Goal: Communication & Community: Answer question/provide support

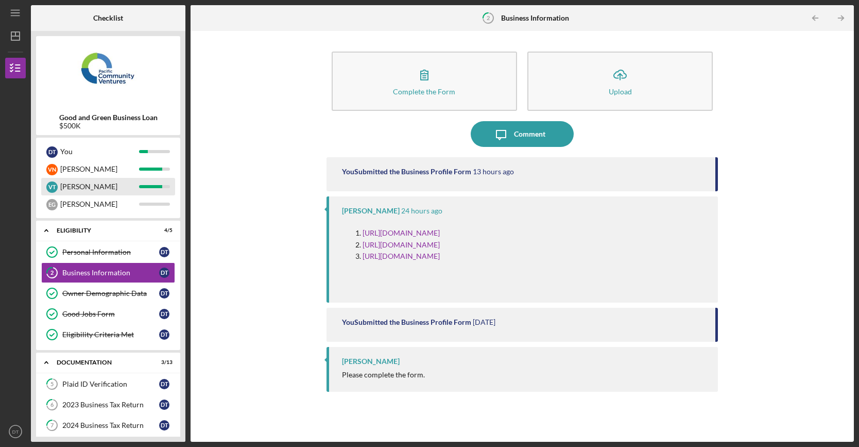
scroll to position [4, 0]
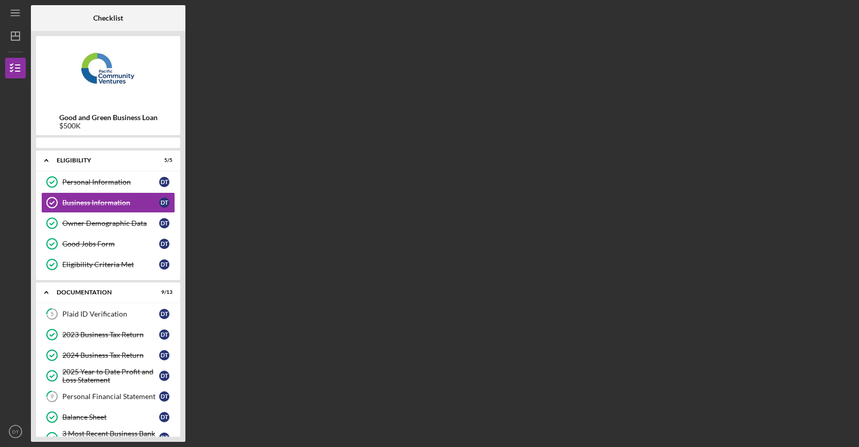
scroll to position [4, 0]
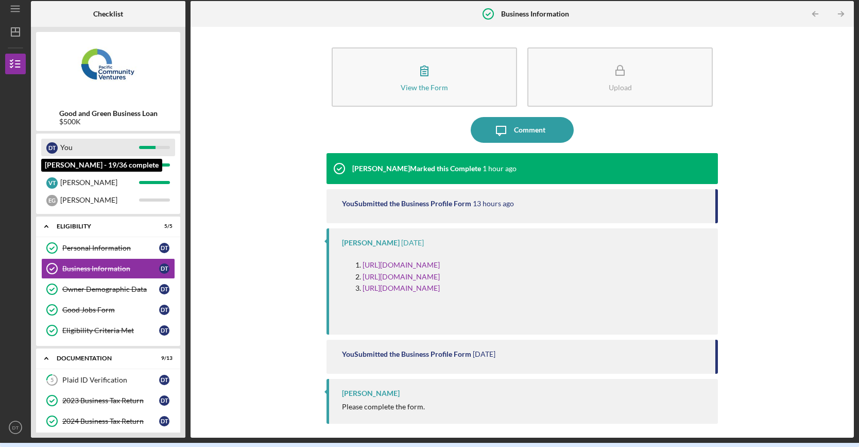
click at [116, 147] on div "You" at bounding box center [99, 148] width 79 height 18
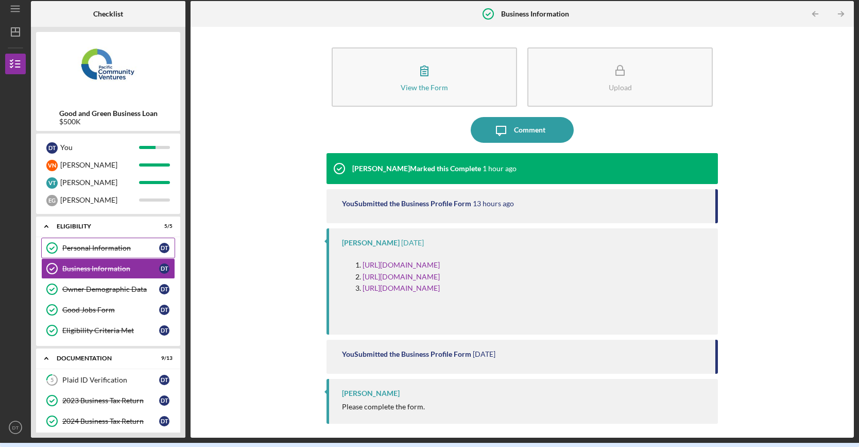
click at [138, 244] on div "Personal Information" at bounding box center [110, 248] width 97 height 8
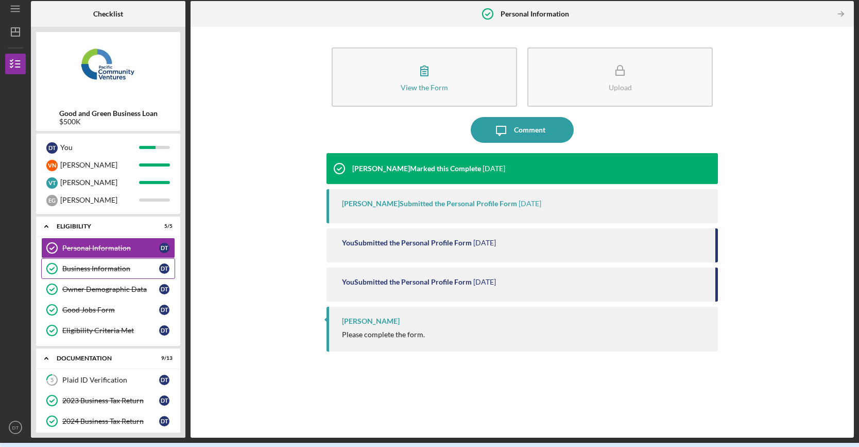
click at [111, 271] on div "Business Information" at bounding box center [110, 268] width 97 height 8
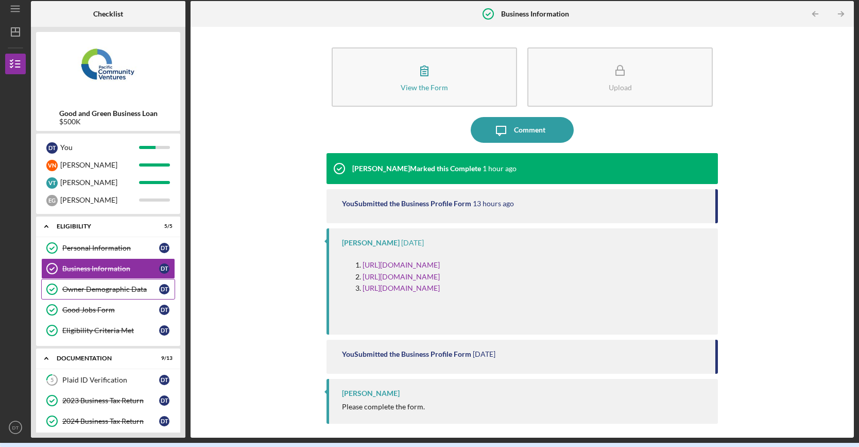
click at [109, 283] on link "Owner Demographic Data Owner Demographic Data D T" at bounding box center [108, 289] width 134 height 21
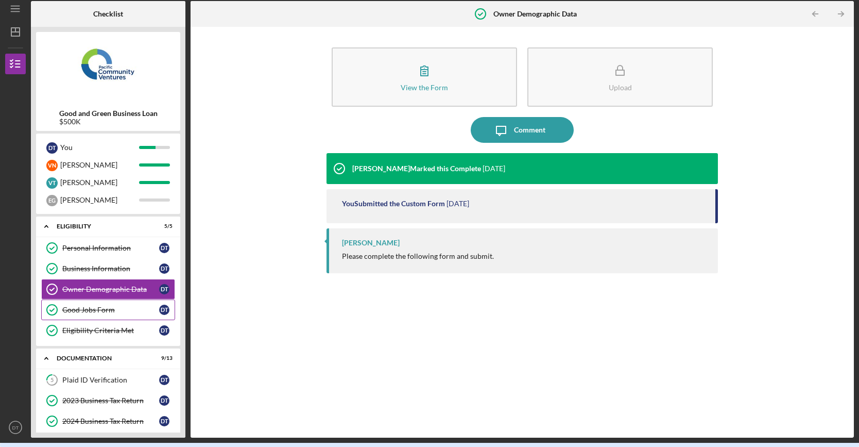
click at [110, 310] on div "Good Jobs Form" at bounding box center [110, 310] width 97 height 8
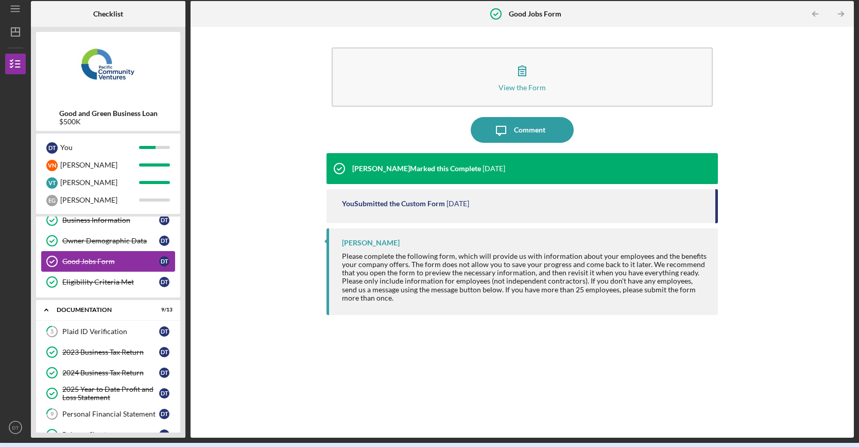
scroll to position [52, 0]
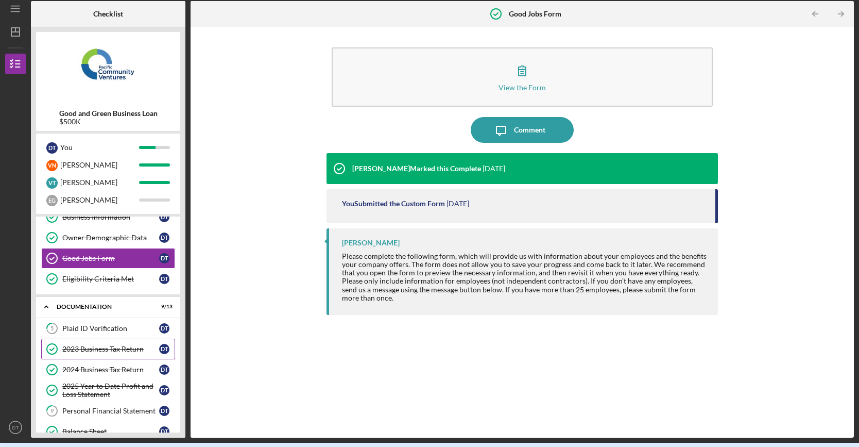
click at [114, 351] on link "2023 Business Tax Return 2023 Business Tax Return D T" at bounding box center [108, 349] width 134 height 21
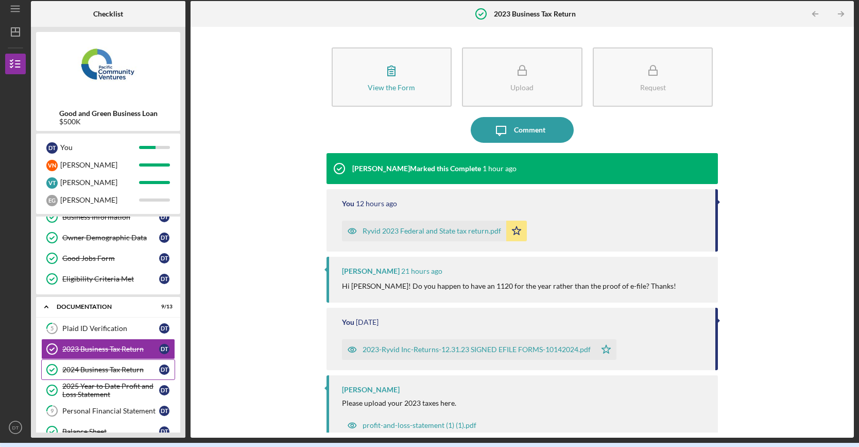
click at [121, 371] on link "2024 Business Tax Return 2024 Business Tax Return D T" at bounding box center [108, 369] width 134 height 21
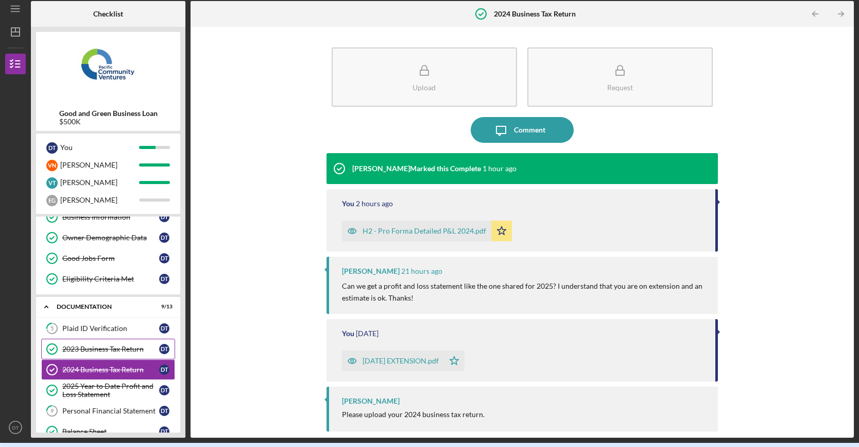
click at [111, 348] on div "2023 Business Tax Return" at bounding box center [110, 349] width 97 height 8
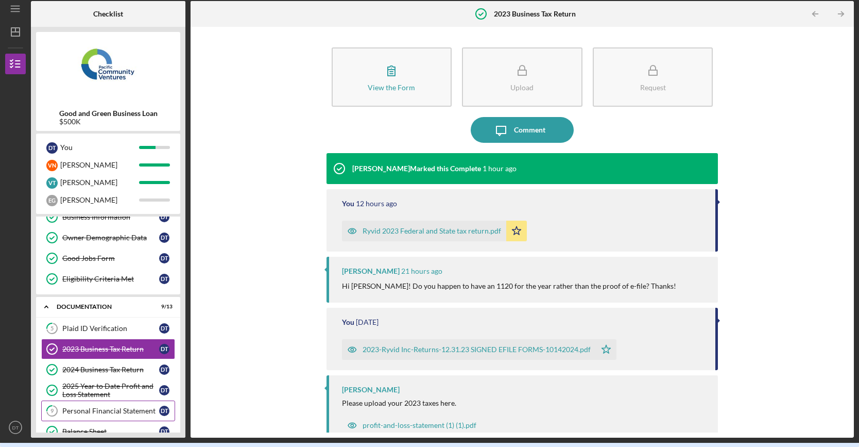
click at [104, 414] on link "9 Personal Financial Statement D T" at bounding box center [108, 410] width 134 height 21
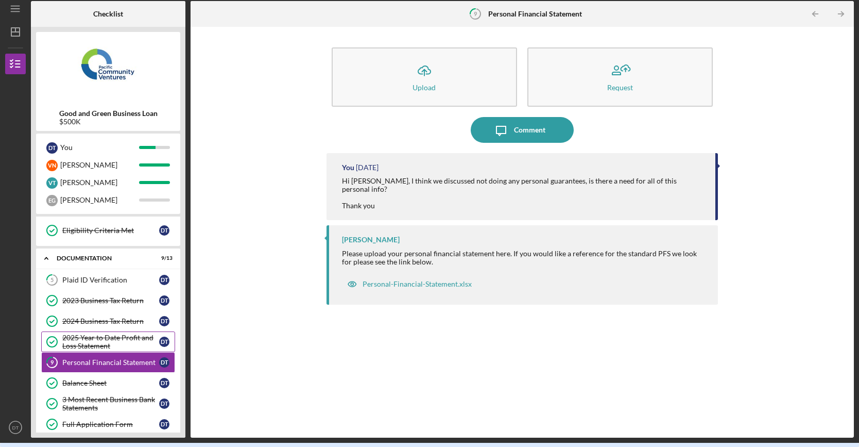
scroll to position [103, 0]
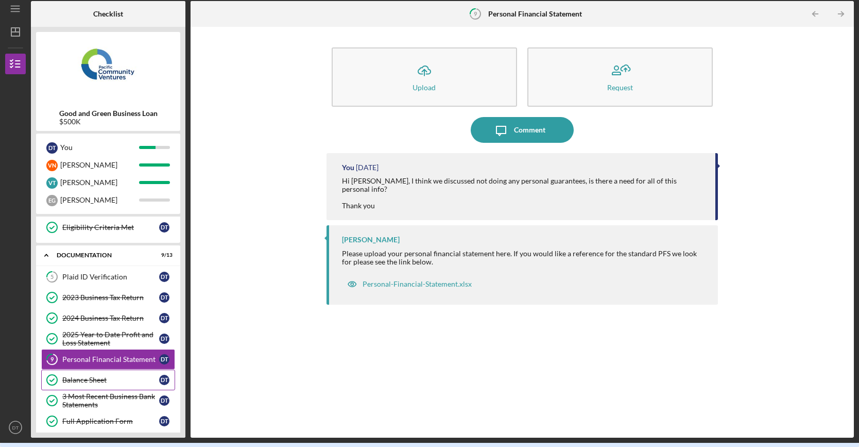
click at [108, 381] on link "Balance Sheet Balance Sheet D T" at bounding box center [108, 379] width 134 height 21
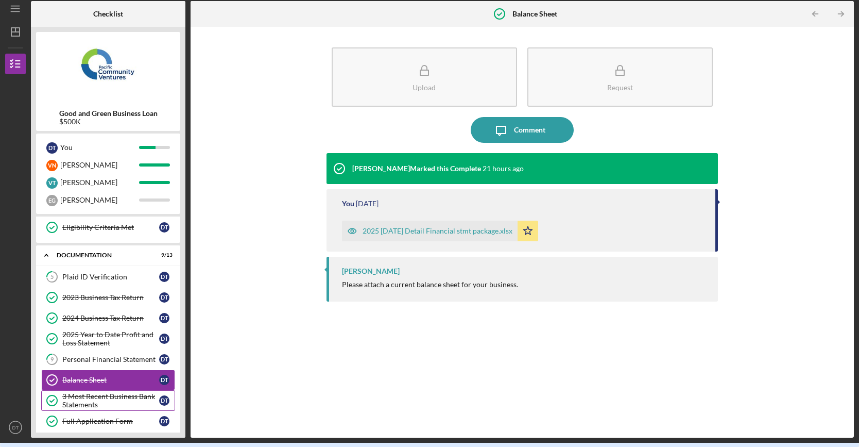
click at [109, 393] on div "3 Most Recent Business Bank Statements" at bounding box center [110, 400] width 97 height 16
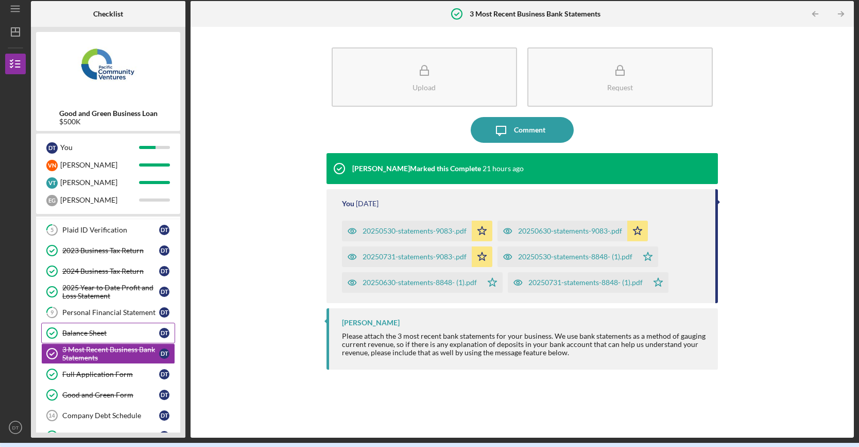
scroll to position [155, 0]
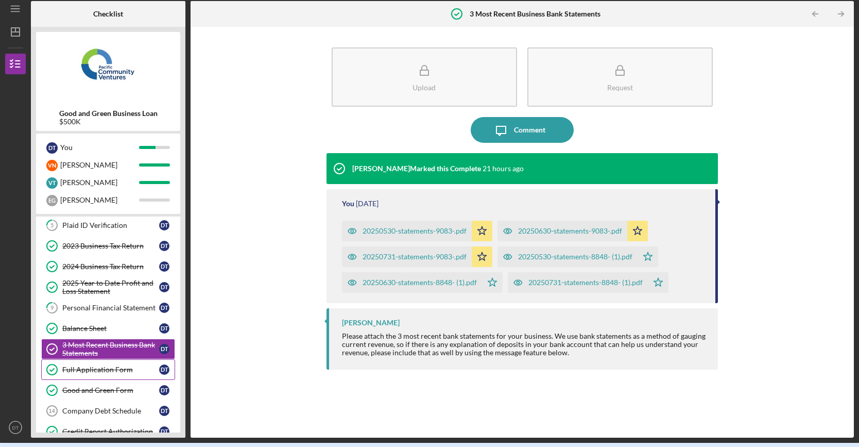
click at [88, 365] on div "Full Application Form" at bounding box center [110, 369] width 97 height 8
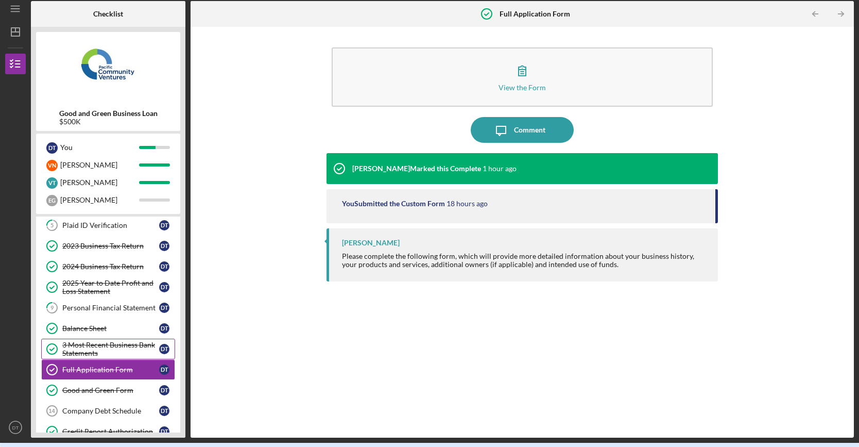
click at [95, 343] on div "3 Most Recent Business Bank Statements" at bounding box center [110, 349] width 97 height 16
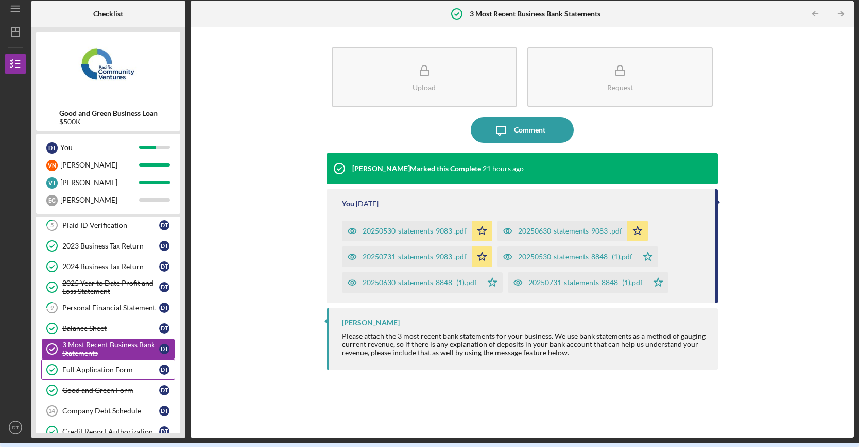
click at [97, 367] on div "Full Application Form" at bounding box center [110, 369] width 97 height 8
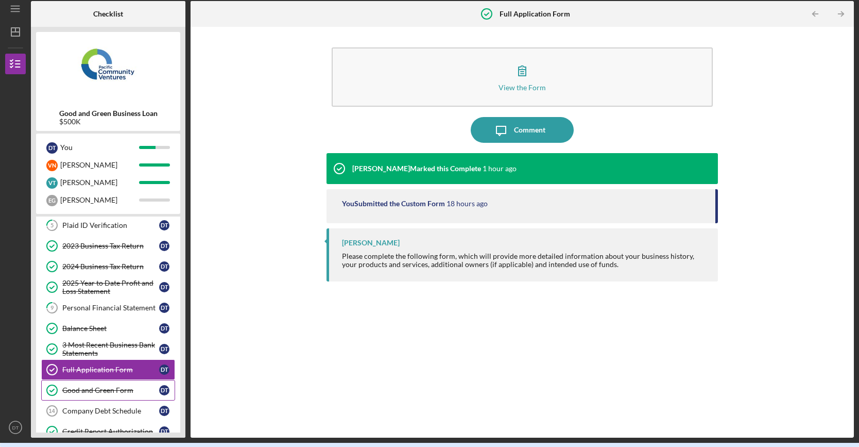
click at [98, 386] on div "Good and Green Form" at bounding box center [110, 390] width 97 height 8
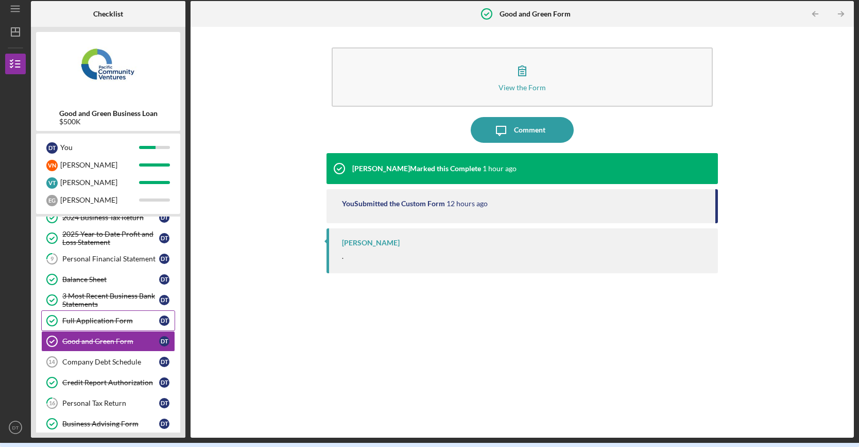
scroll to position [206, 0]
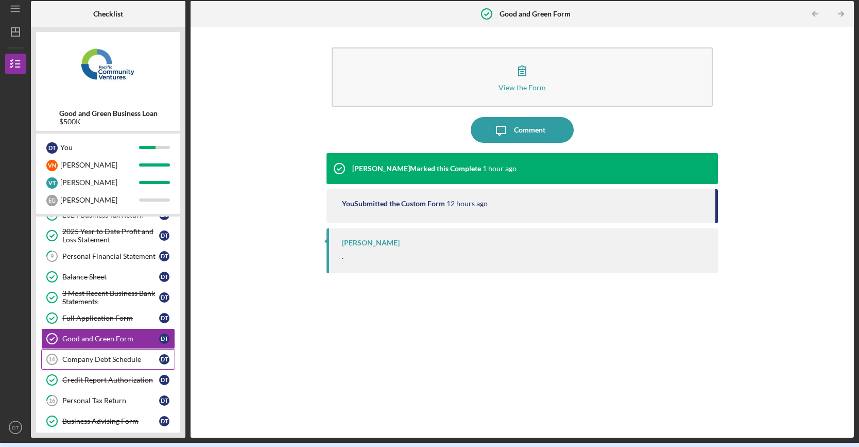
click at [113, 358] on link "Company Debt Schedule 14 Company Debt Schedule D T" at bounding box center [108, 359] width 134 height 21
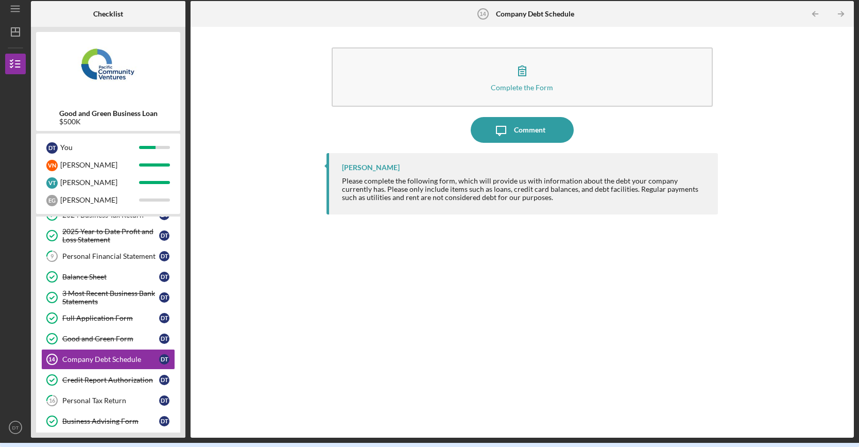
drag, startPoint x: 654, startPoint y: 312, endPoint x: 646, endPoint y: 308, distance: 9.2
click at [654, 312] on div "[PERSON_NAME] Please complete the following form, which will provide us with in…" at bounding box center [523, 287] width 392 height 269
click at [81, 376] on div "Credit Report Authorization" at bounding box center [110, 380] width 97 height 8
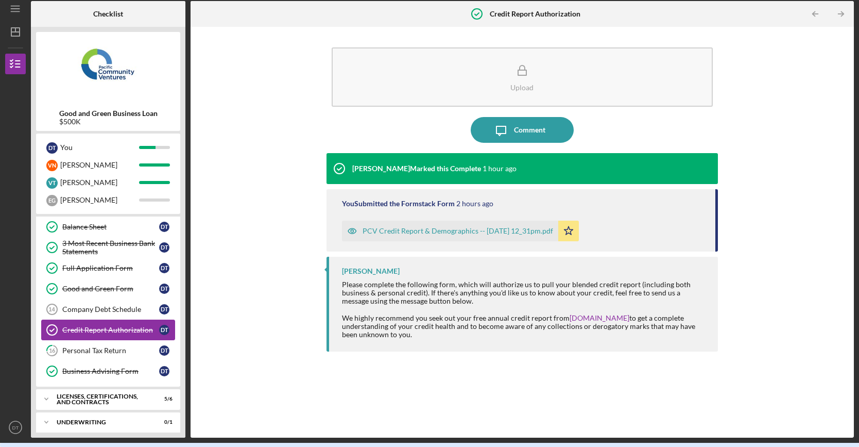
scroll to position [258, 0]
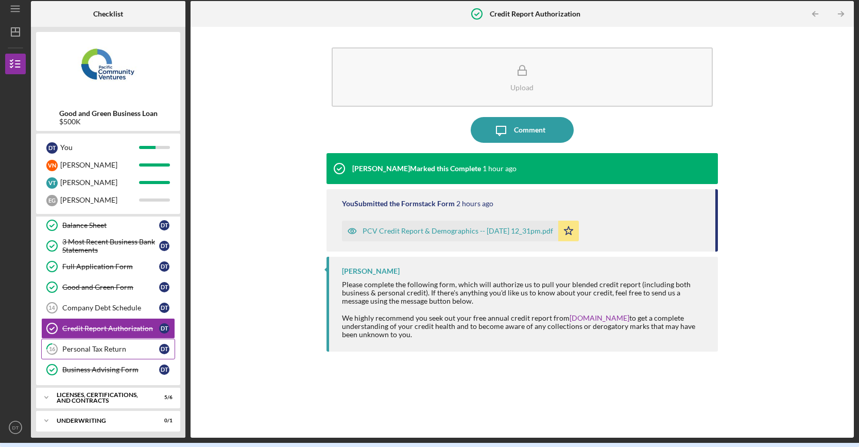
click at [116, 345] on div "Personal Tax Return" at bounding box center [110, 349] width 97 height 8
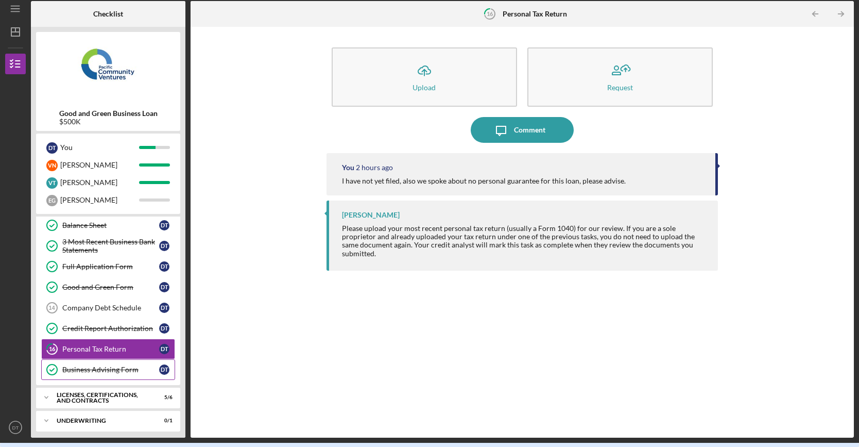
click at [102, 365] on div "Business Advising Form" at bounding box center [110, 369] width 97 height 8
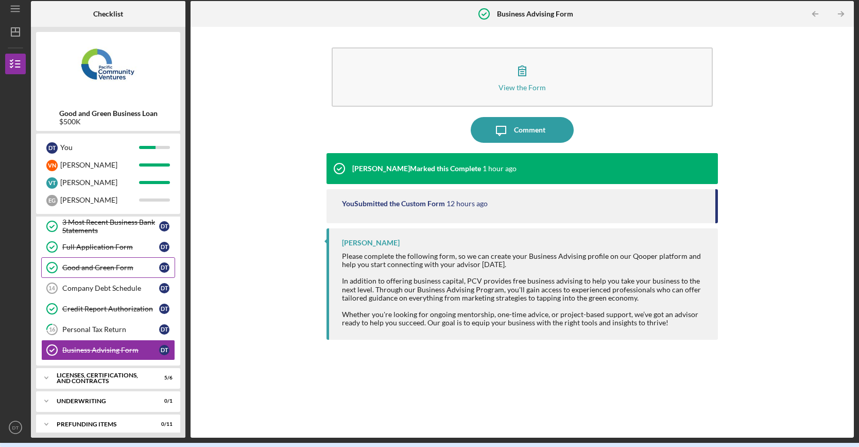
scroll to position [278, 0]
click at [119, 372] on div "Licenses, Certifications, and Contracts" at bounding box center [112, 377] width 111 height 12
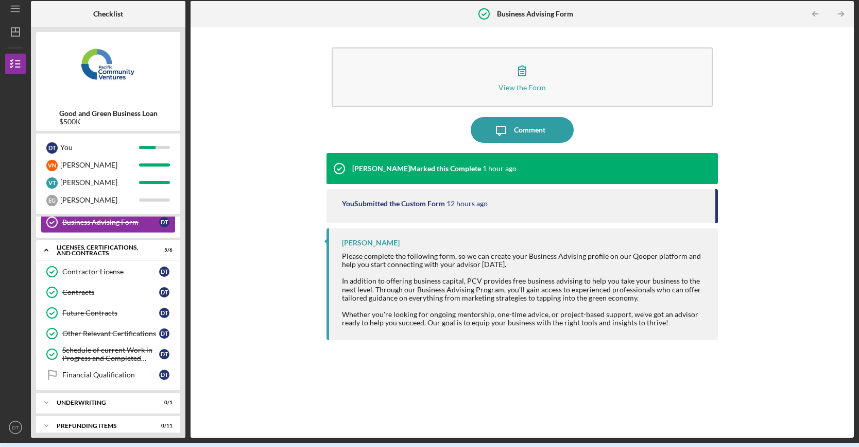
scroll to position [405, 0]
click at [103, 399] on div "Underwriting" at bounding box center [112, 402] width 111 height 6
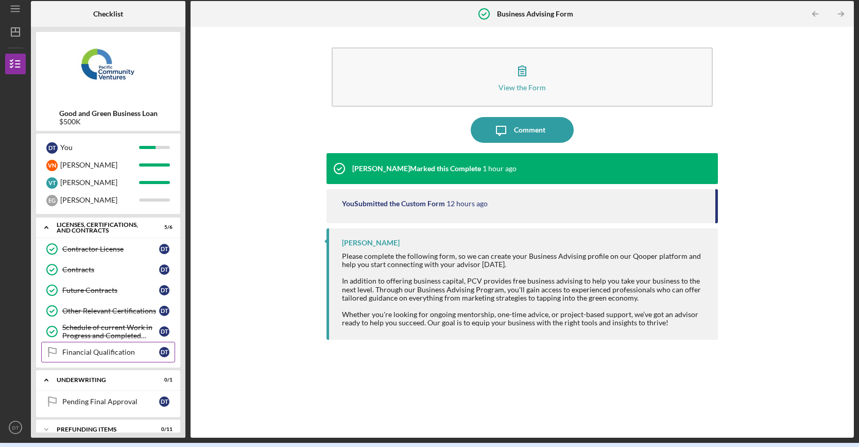
scroll to position [431, 0]
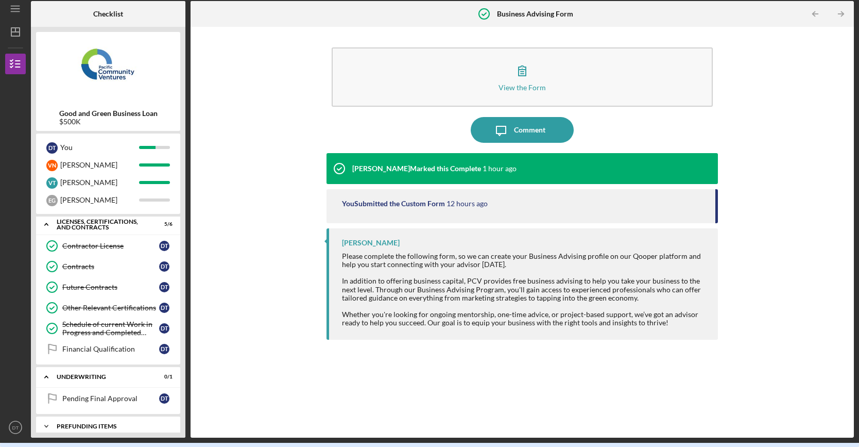
click at [109, 422] on div "Icon/Expander Prefunding Items 0 / 11" at bounding box center [108, 426] width 144 height 21
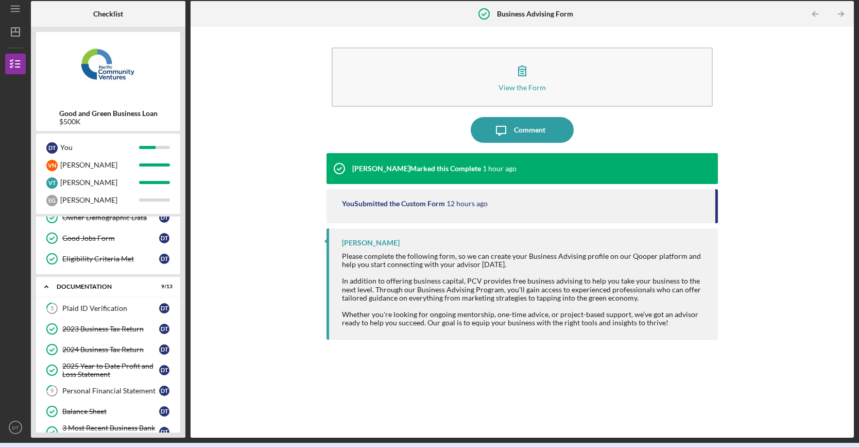
scroll to position [103, 0]
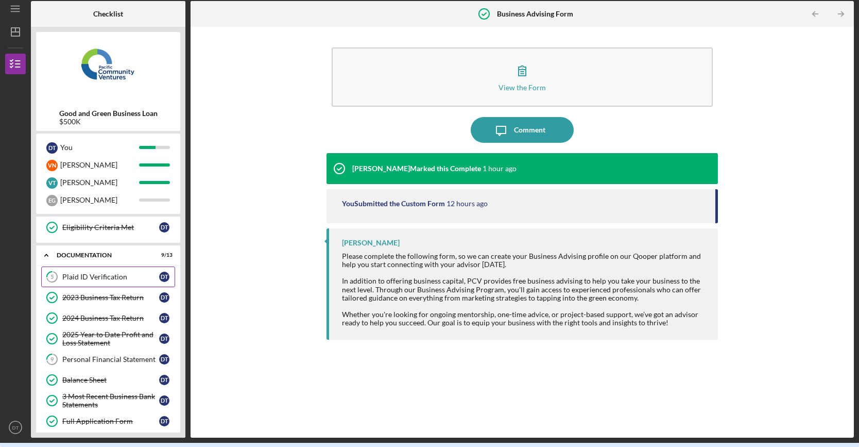
click at [122, 276] on div "Plaid ID Verification" at bounding box center [110, 277] width 97 height 8
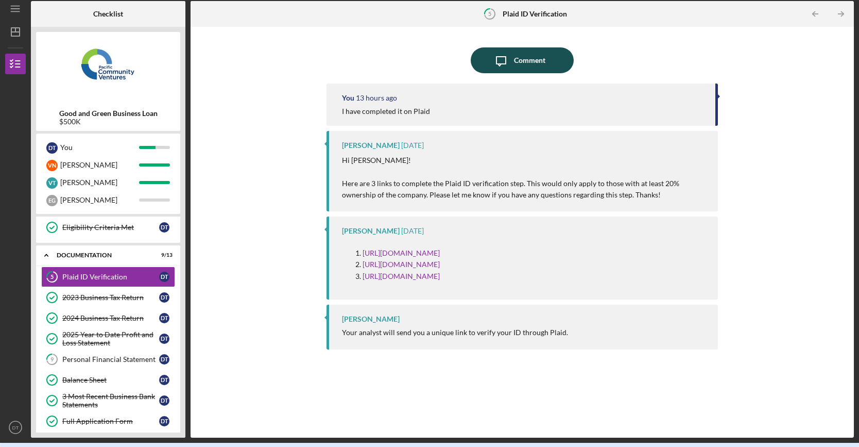
click at [517, 64] on div "Comment" at bounding box center [529, 60] width 31 height 26
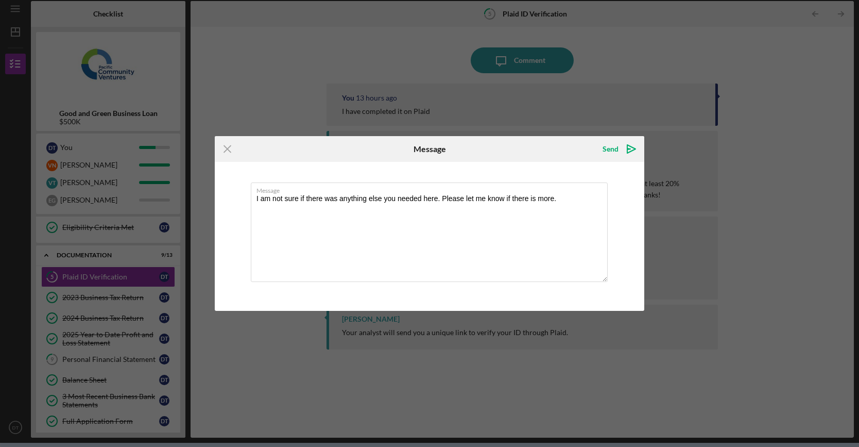
type textarea "I am not sure if there was anything else you needed here. Please let me know if…"
click at [627, 163] on div "Message I am not sure if there was anything else you needed here. Please let me…" at bounding box center [430, 236] width 430 height 148
click at [631, 154] on icon "Icon/icon-invite-send" at bounding box center [632, 149] width 26 height 26
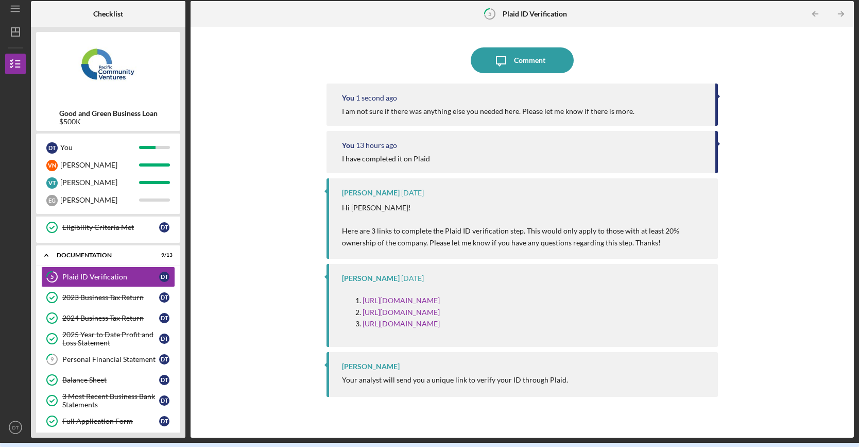
click at [720, 138] on div "Icon/Message Comment You 1 second ago I am not sure if there was anything else …" at bounding box center [522, 232] width 653 height 400
